Goal: Task Accomplishment & Management: Manage account settings

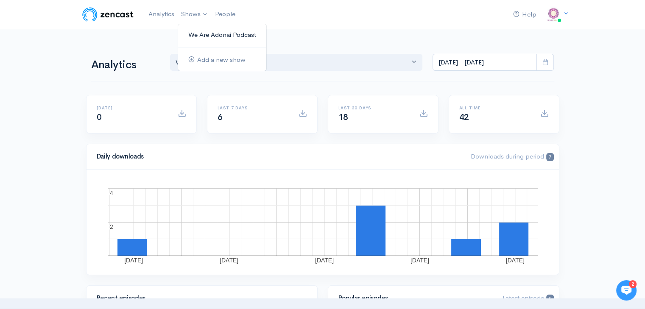
click at [203, 32] on link "We Are Adonai Podcast" at bounding box center [222, 35] width 88 height 15
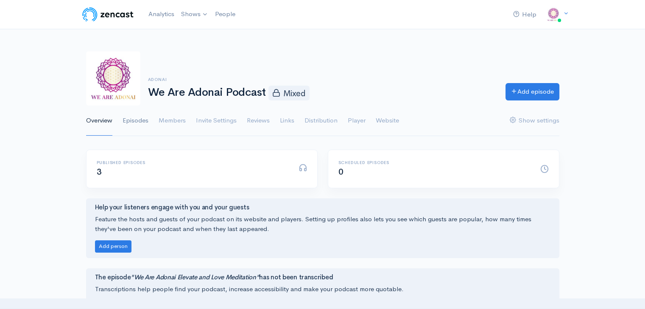
click at [136, 117] on link "Episodes" at bounding box center [136, 121] width 26 height 31
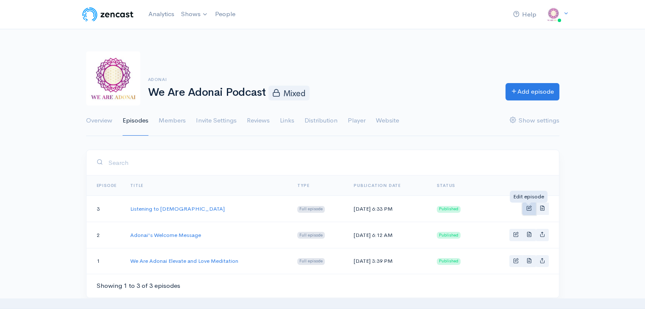
click at [530, 207] on span "Basic example" at bounding box center [529, 208] width 6 height 6
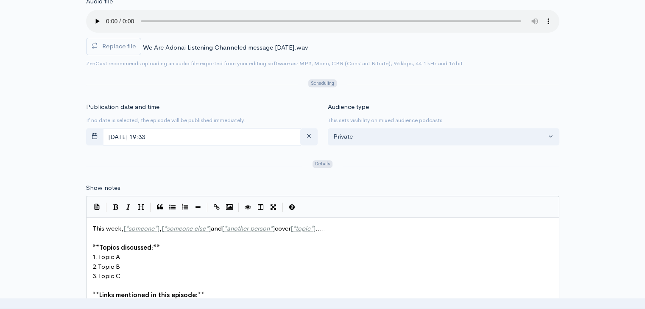
scroll to position [424, 0]
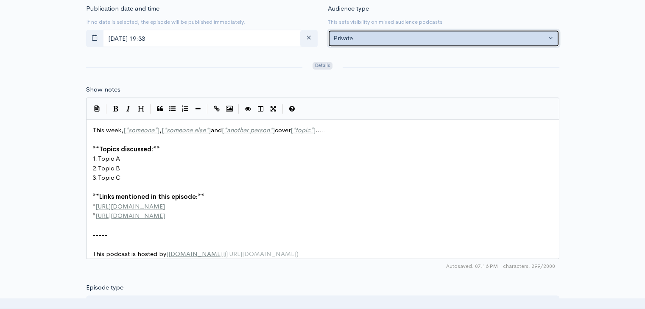
click at [390, 44] on button "Private" at bounding box center [443, 38] width 231 height 17
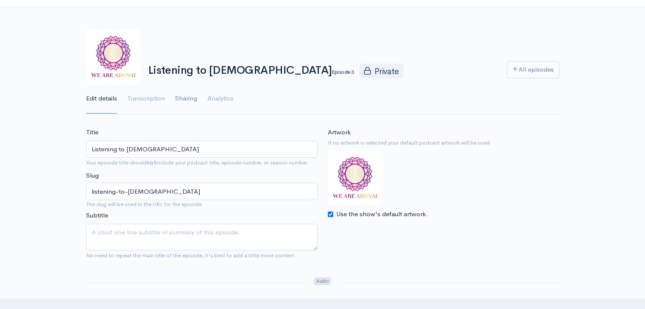
click at [191, 97] on link "Sharing" at bounding box center [186, 99] width 22 height 31
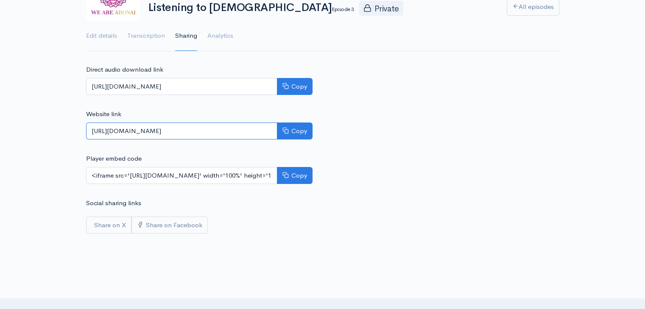
click at [195, 133] on input "[URL][DOMAIN_NAME]" at bounding box center [181, 131] width 191 height 17
click at [395, 117] on div "Direct audio download link [URL][DOMAIN_NAME] Copy Website link [URL][DOMAIN_NA…" at bounding box center [322, 149] width 483 height 169
click at [175, 127] on input "[URL][DOMAIN_NAME]" at bounding box center [181, 131] width 191 height 17
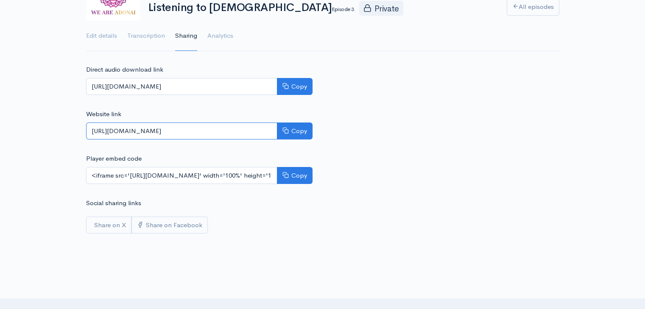
click at [175, 127] on input "[URL][DOMAIN_NAME]" at bounding box center [181, 131] width 191 height 17
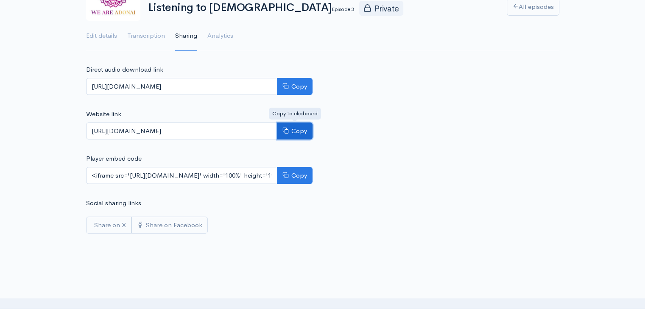
click at [289, 134] on button "Copy" at bounding box center [295, 131] width 36 height 17
click at [216, 44] on link "Analytics" at bounding box center [220, 36] width 26 height 31
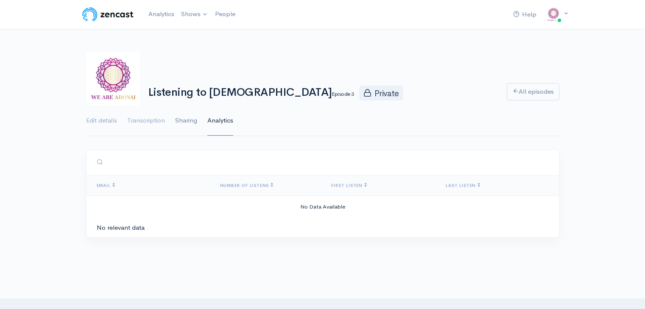
click at [191, 117] on link "Sharing" at bounding box center [186, 121] width 22 height 31
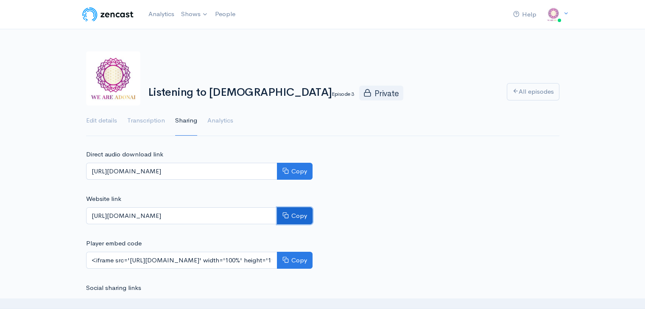
click at [295, 212] on button "Copy" at bounding box center [295, 215] width 36 height 17
click at [101, 117] on link "Edit details" at bounding box center [101, 121] width 31 height 31
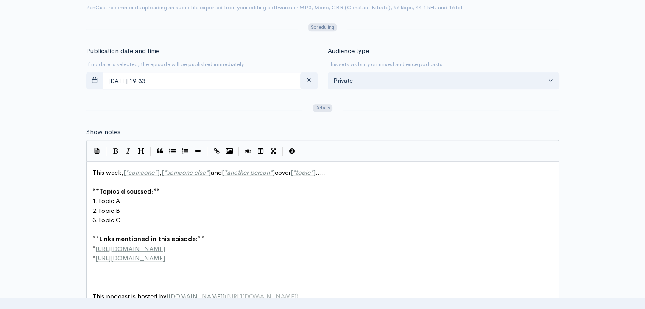
click at [390, 89] on div "Audience type This sets visibility on mixed audience podcasts Private Public Pr…" at bounding box center [444, 69] width 242 height 47
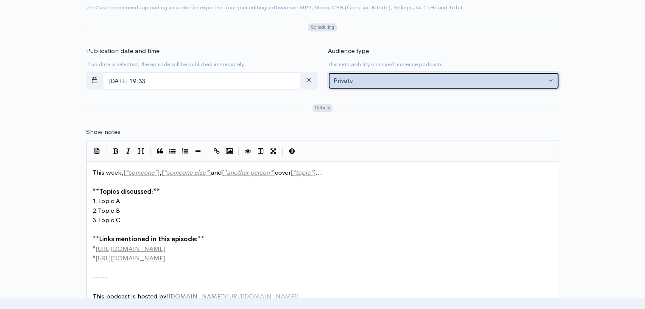
click at [392, 82] on div "Private" at bounding box center [439, 81] width 213 height 10
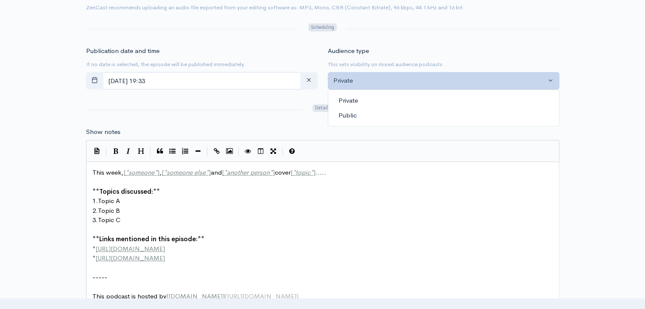
click at [365, 112] on link "Public" at bounding box center [443, 115] width 231 height 15
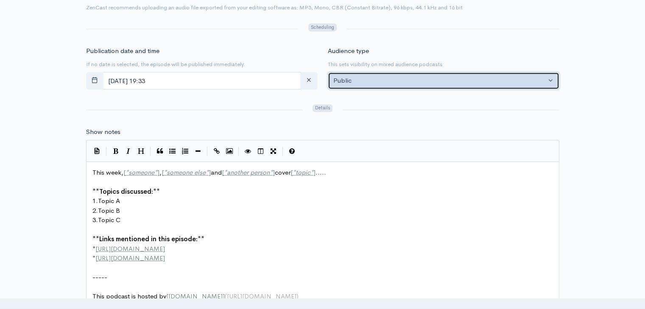
click at [374, 80] on div "Public" at bounding box center [439, 81] width 213 height 10
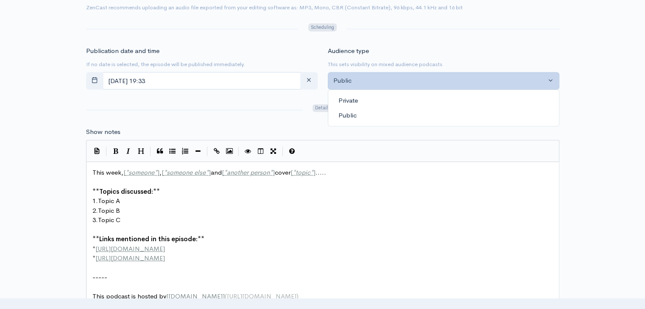
click at [366, 103] on link "Private" at bounding box center [443, 100] width 231 height 15
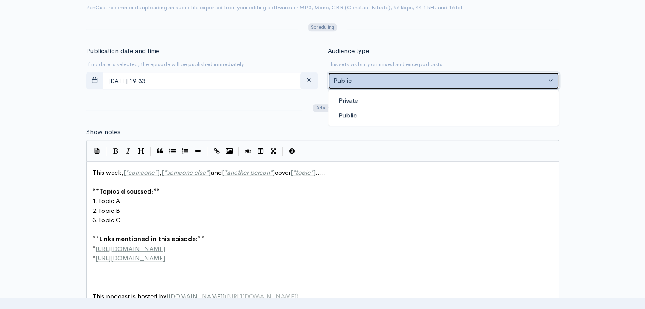
select select "1"
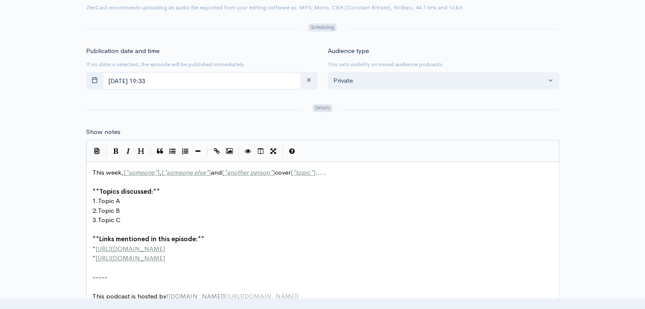
click at [319, 106] on span "Details" at bounding box center [322, 108] width 20 height 8
click at [320, 109] on span "Details" at bounding box center [322, 108] width 20 height 8
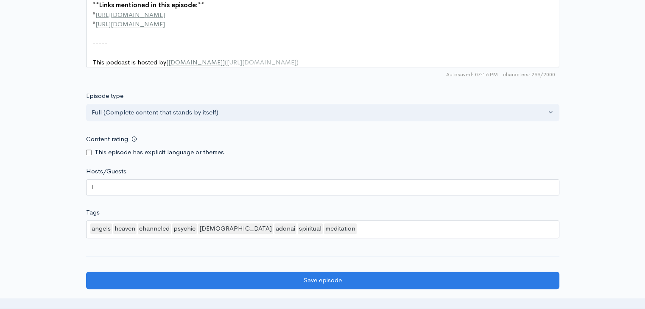
click at [272, 190] on div at bounding box center [322, 187] width 473 height 16
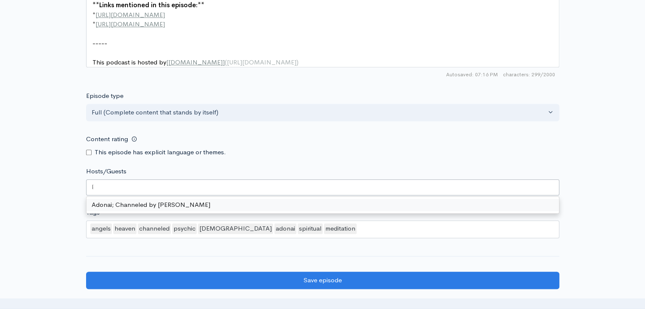
click at [273, 189] on div at bounding box center [322, 187] width 473 height 16
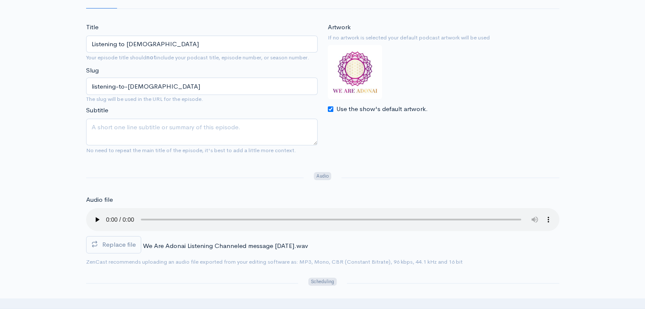
scroll to position [64, 0]
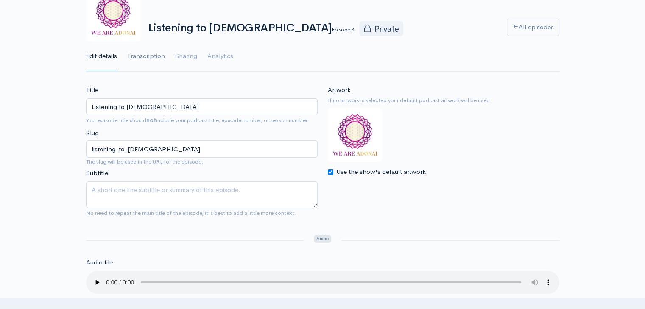
click at [157, 57] on link "Transcription" at bounding box center [146, 56] width 38 height 31
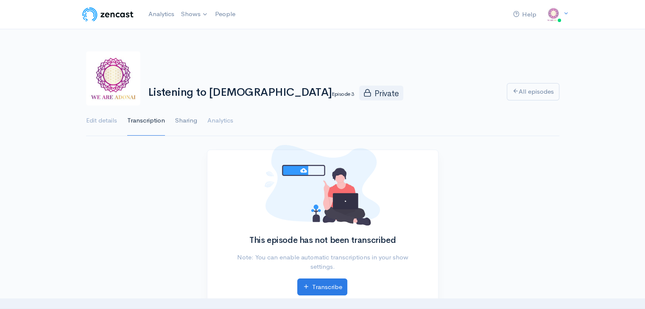
click at [191, 125] on link "Sharing" at bounding box center [186, 121] width 22 height 31
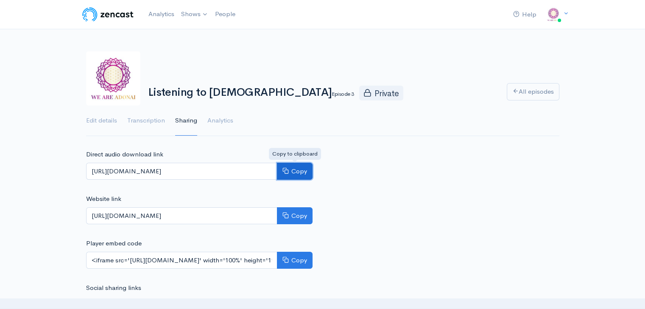
click at [292, 170] on button "Copy" at bounding box center [295, 171] width 36 height 17
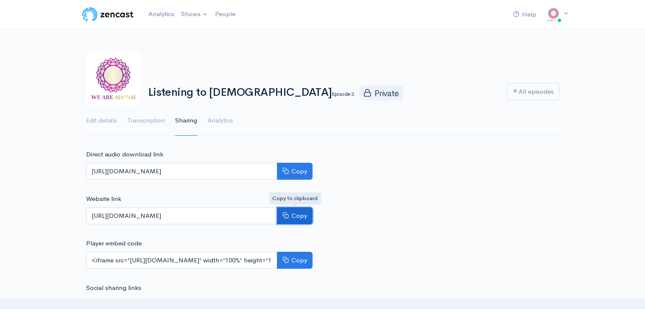
click at [292, 215] on button "Copy" at bounding box center [295, 215] width 36 height 17
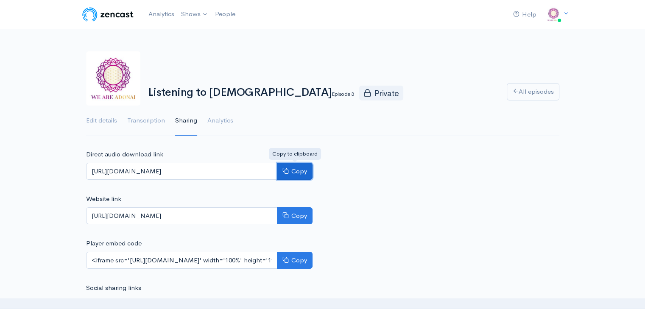
click at [293, 171] on button "Copy" at bounding box center [295, 171] width 36 height 17
click at [359, 97] on span "Private" at bounding box center [381, 93] width 44 height 14
click at [102, 119] on link "Edit details" at bounding box center [101, 121] width 31 height 31
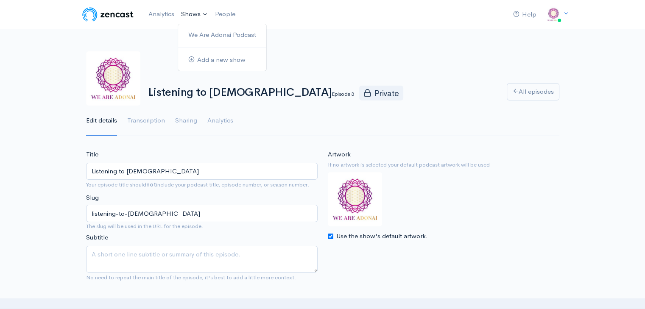
click at [192, 12] on link "Shows" at bounding box center [195, 14] width 34 height 19
click at [199, 31] on link "We Are Adonai Podcast" at bounding box center [222, 35] width 88 height 15
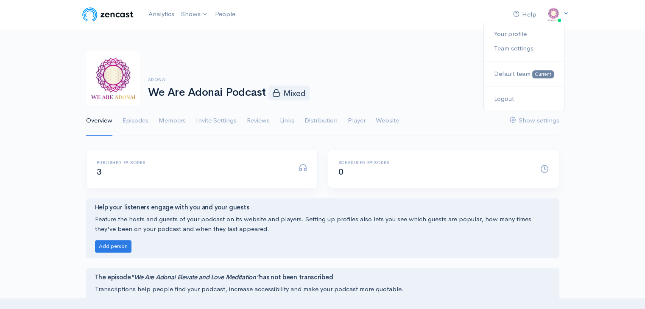
click at [549, 11] on img at bounding box center [553, 14] width 17 height 17
click at [515, 50] on link "Team settings" at bounding box center [524, 48] width 80 height 15
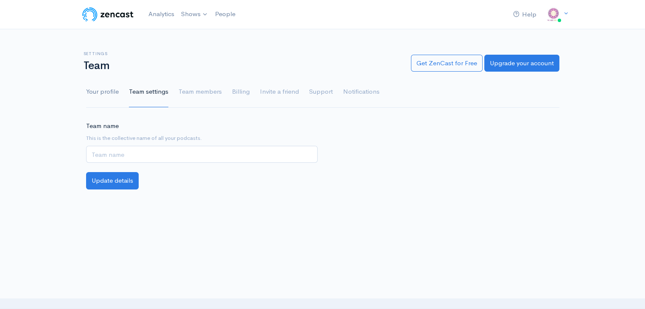
click at [95, 93] on link "Your profile" at bounding box center [102, 92] width 33 height 31
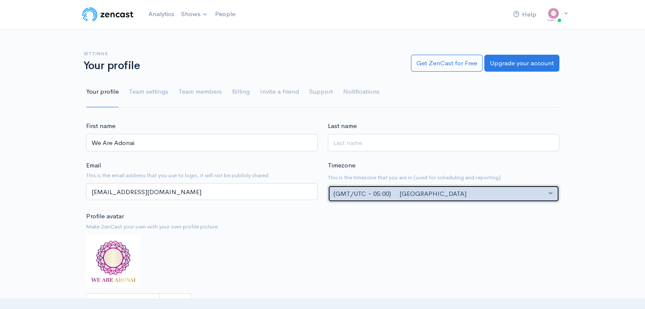
click at [354, 195] on div "(GMT/UTC − 05:00) [GEOGRAPHIC_DATA]" at bounding box center [439, 194] width 213 height 10
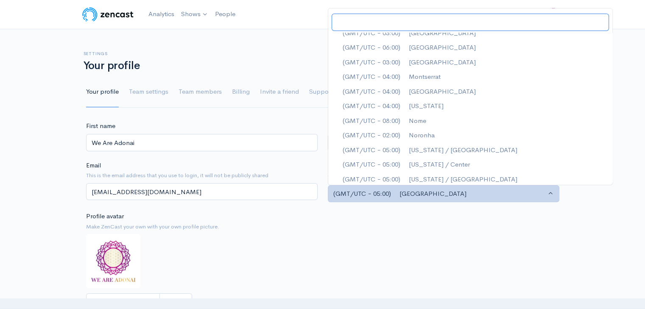
scroll to position [2294, 0]
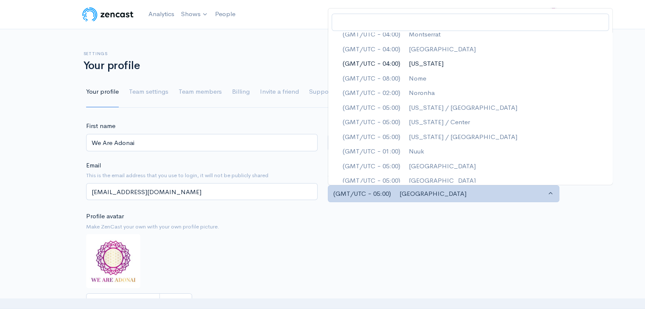
click at [367, 62] on span "(GMT/UTC − 04:00) [US_STATE]" at bounding box center [392, 64] width 101 height 10
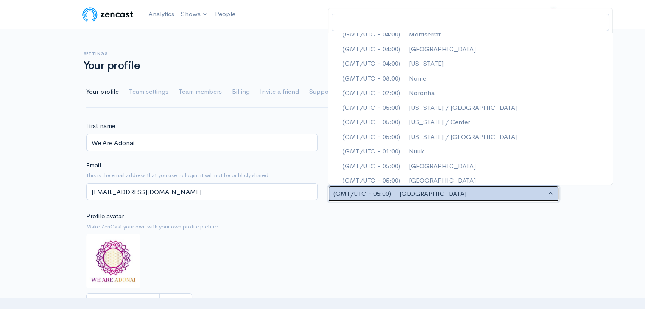
select select "America/New_York"
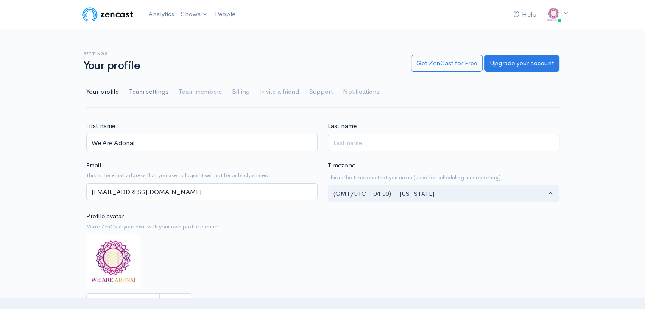
click at [153, 90] on link "Team settings" at bounding box center [148, 92] width 39 height 31
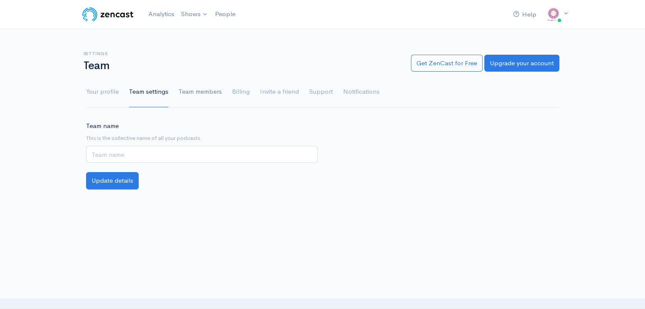
click at [208, 95] on link "Team members" at bounding box center [199, 92] width 43 height 31
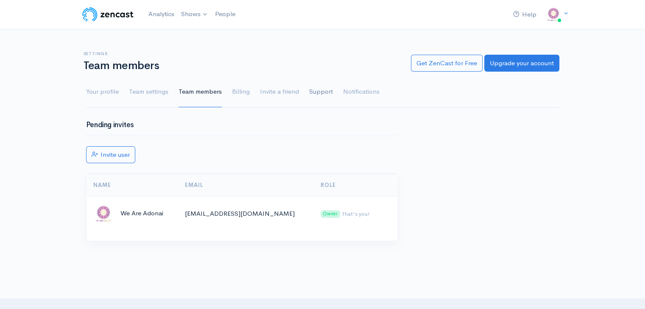
click at [320, 92] on link "Support" at bounding box center [321, 92] width 24 height 31
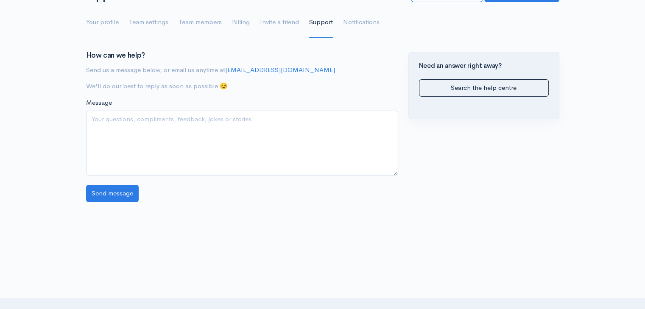
scroll to position [72, 0]
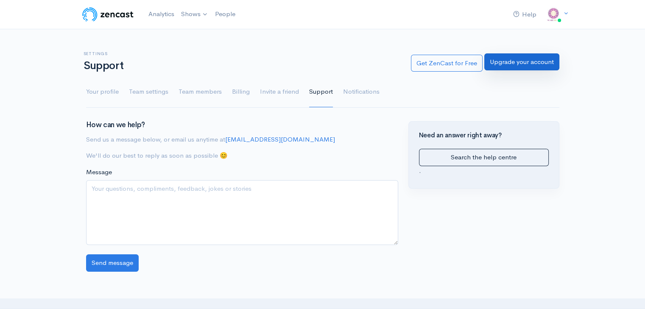
click at [539, 65] on link "Upgrade your account" at bounding box center [521, 61] width 75 height 17
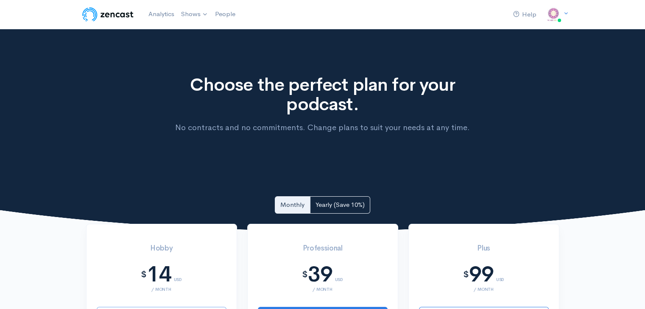
click at [253, 128] on p "No contracts and no commitments. Change plans to suit your needs at any time." at bounding box center [322, 128] width 312 height 12
click at [159, 9] on link "Analytics" at bounding box center [161, 14] width 33 height 18
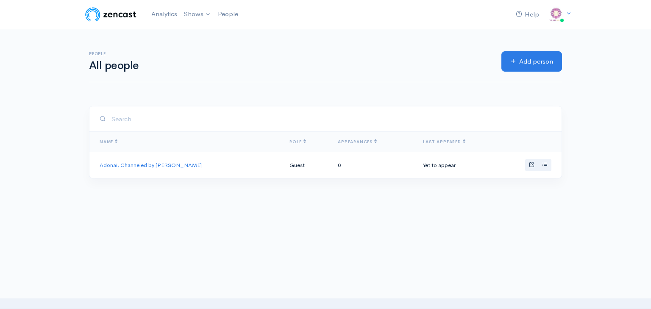
click at [197, 14] on link "Shows" at bounding box center [198, 14] width 34 height 19
click at [170, 14] on link "Analytics" at bounding box center [164, 14] width 33 height 18
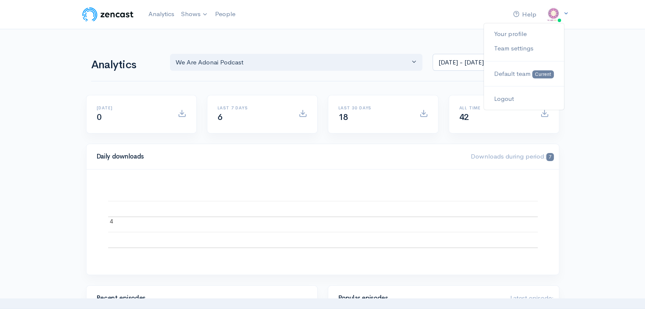
click at [560, 14] on img at bounding box center [553, 14] width 17 height 17
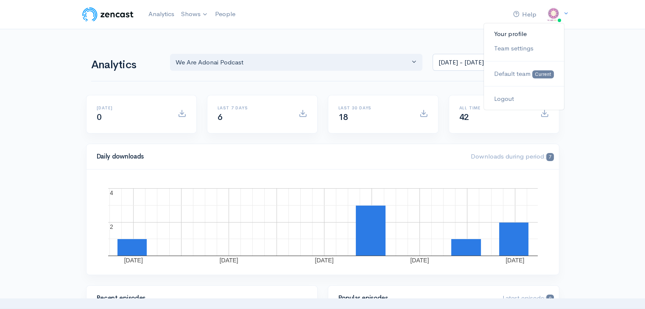
click at [518, 33] on link "Your profile" at bounding box center [524, 34] width 80 height 15
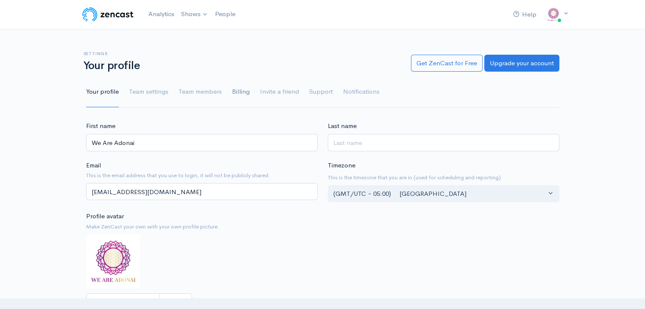
click at [234, 92] on link "Billing" at bounding box center [241, 92] width 18 height 31
